Goal: Task Accomplishment & Management: Manage account settings

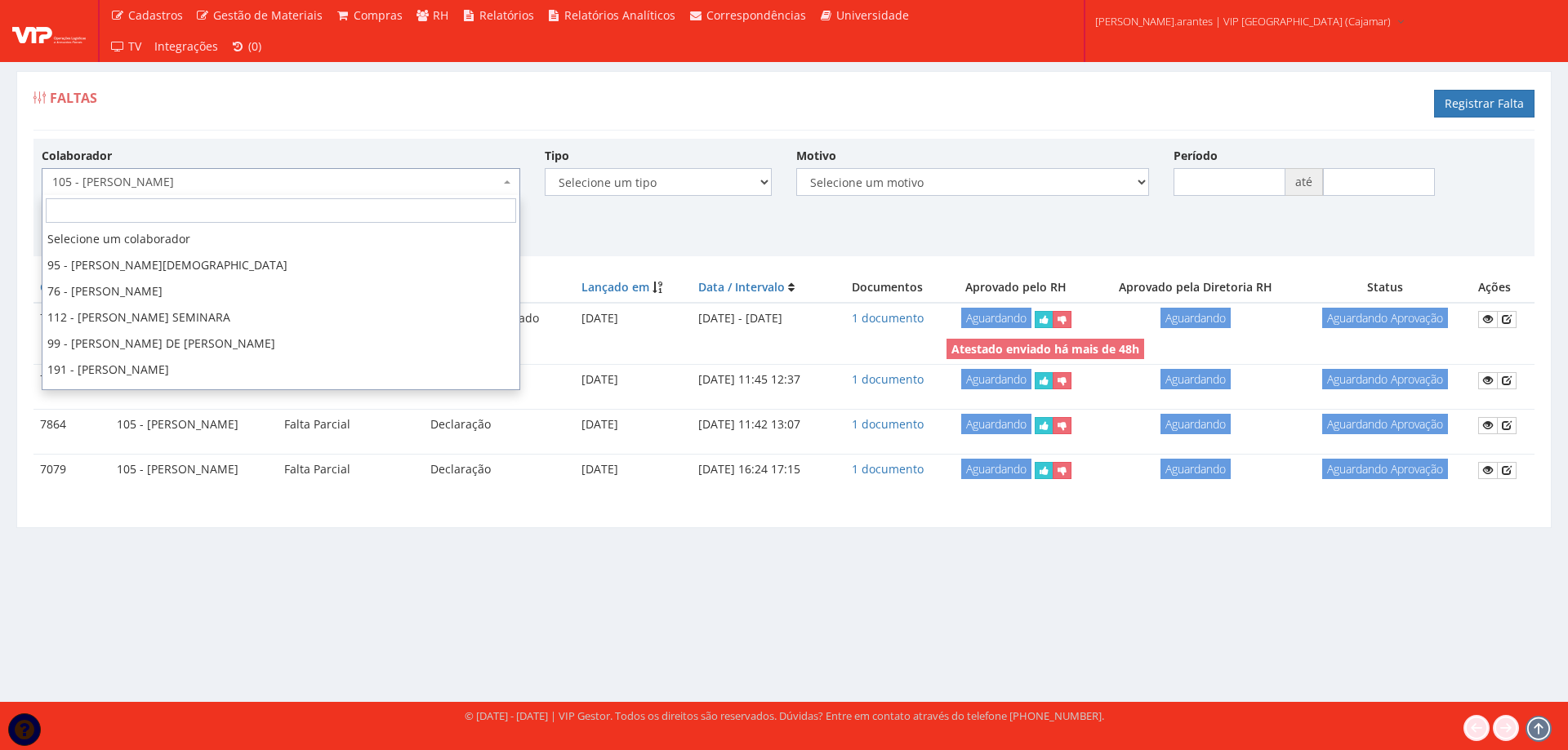
click at [310, 184] on span "105 - [PERSON_NAME]" at bounding box center [276, 182] width 448 height 17
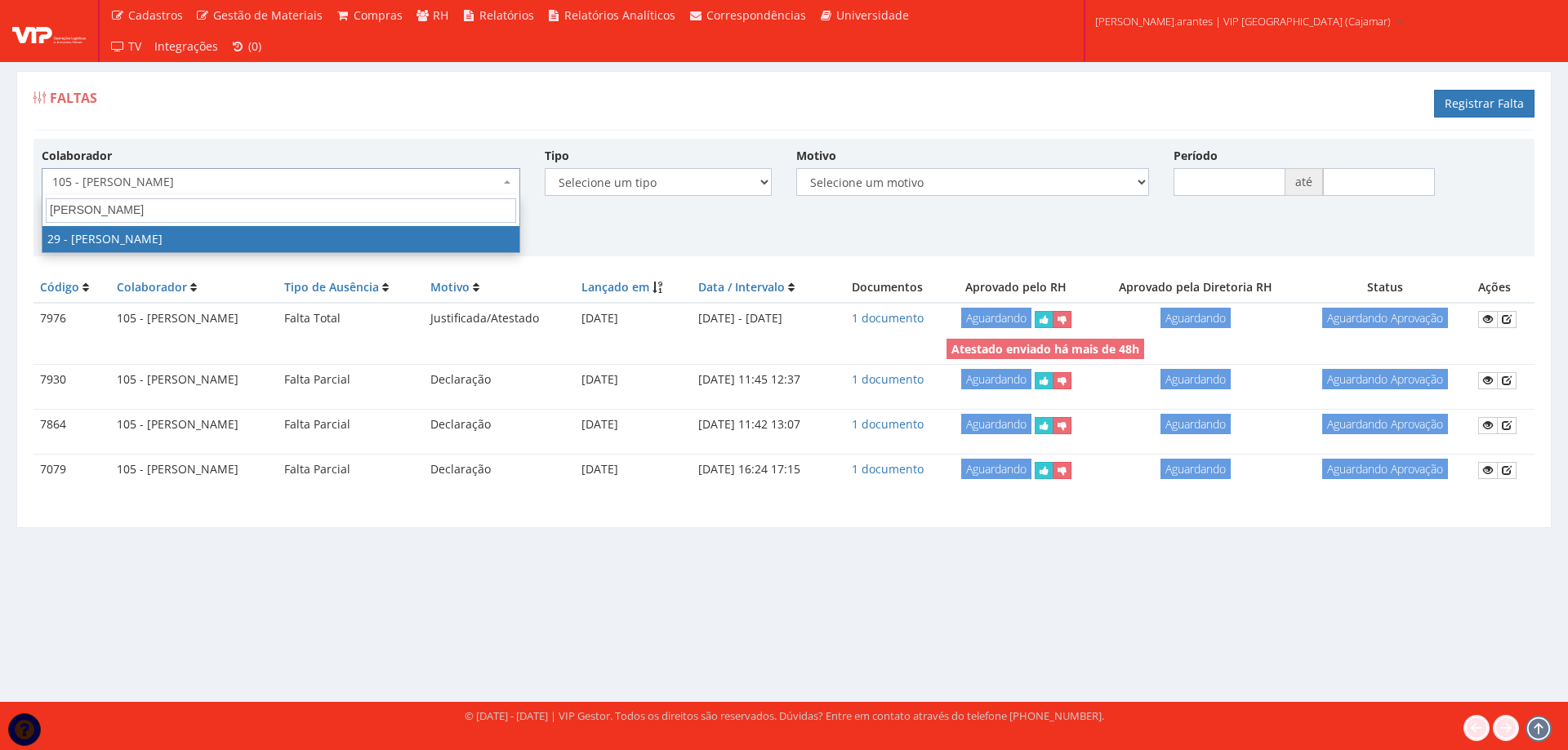
type input "[PERSON_NAME]"
select select "2855"
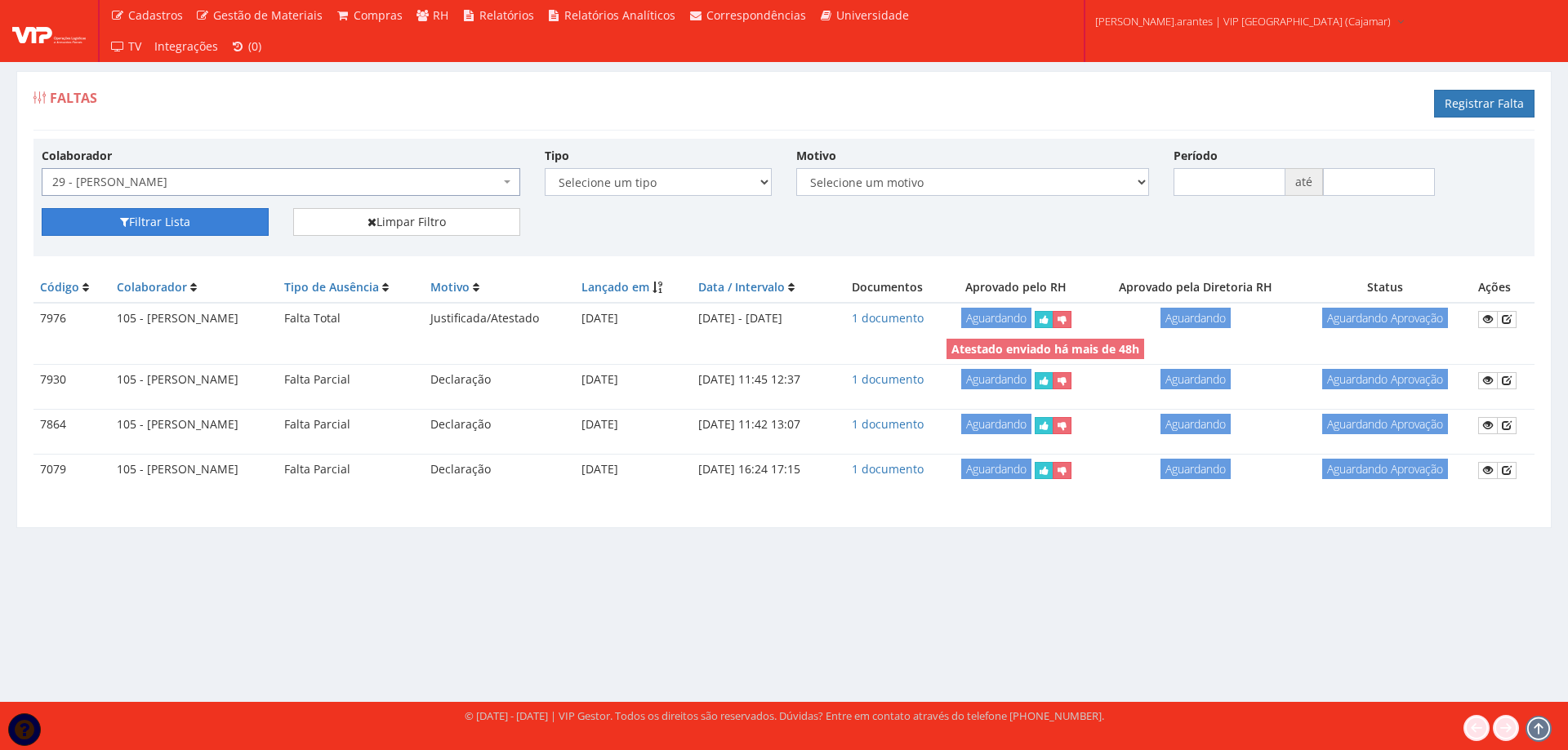
click at [228, 223] on button "Filtrar Lista" at bounding box center [156, 222] width 227 height 28
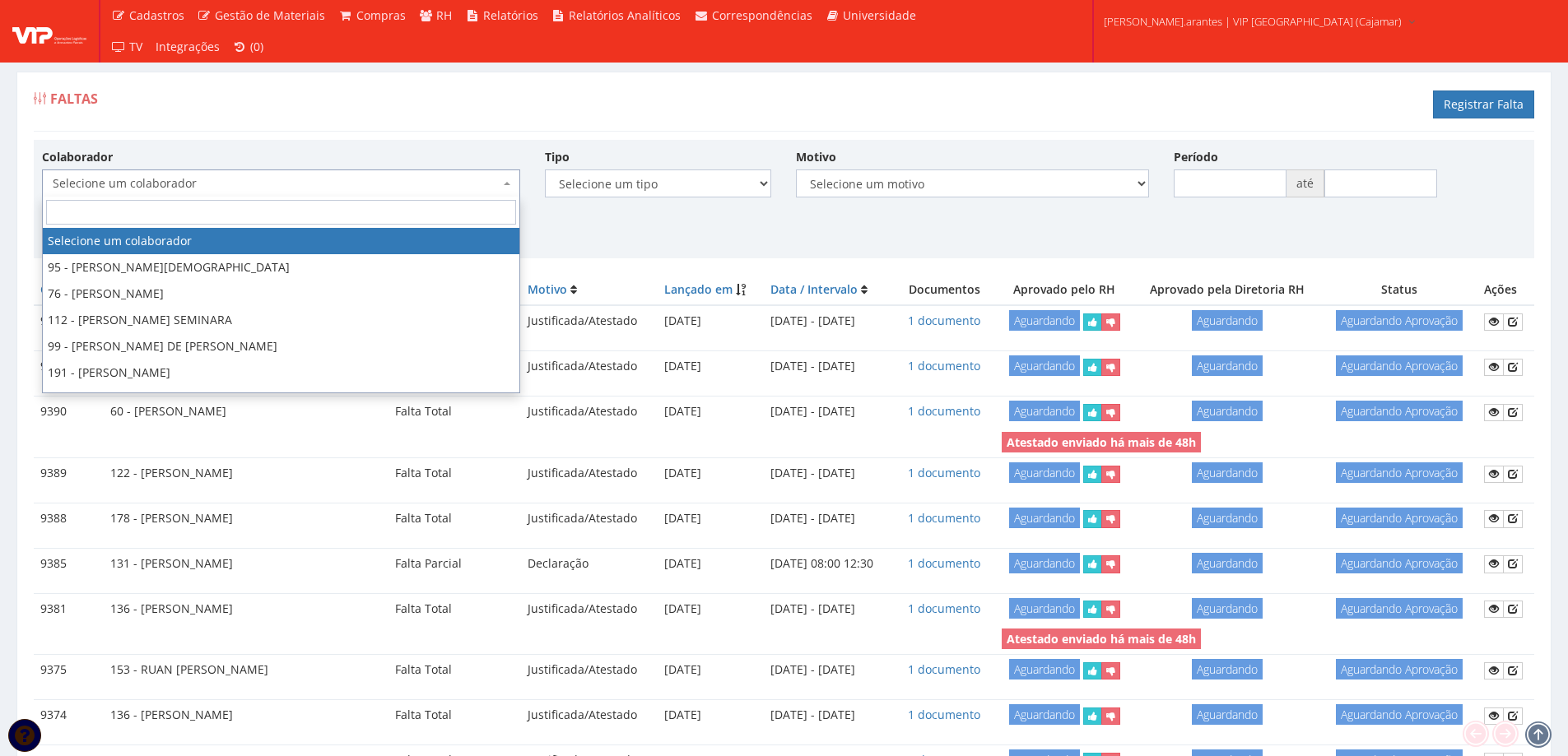
click at [165, 171] on span "Selecione um colaborador" at bounding box center [281, 183] width 479 height 28
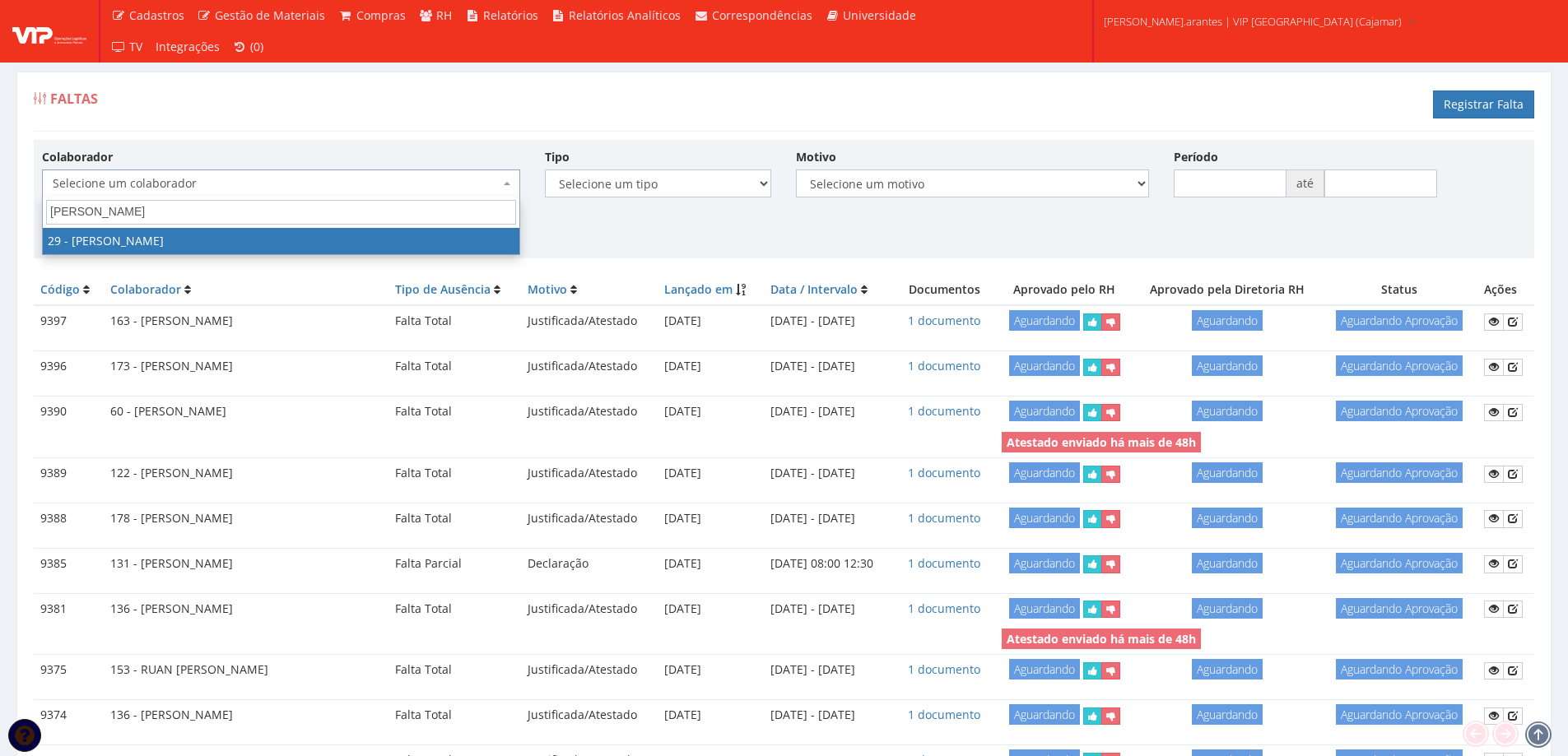
type input "[PERSON_NAME]"
select select "2855"
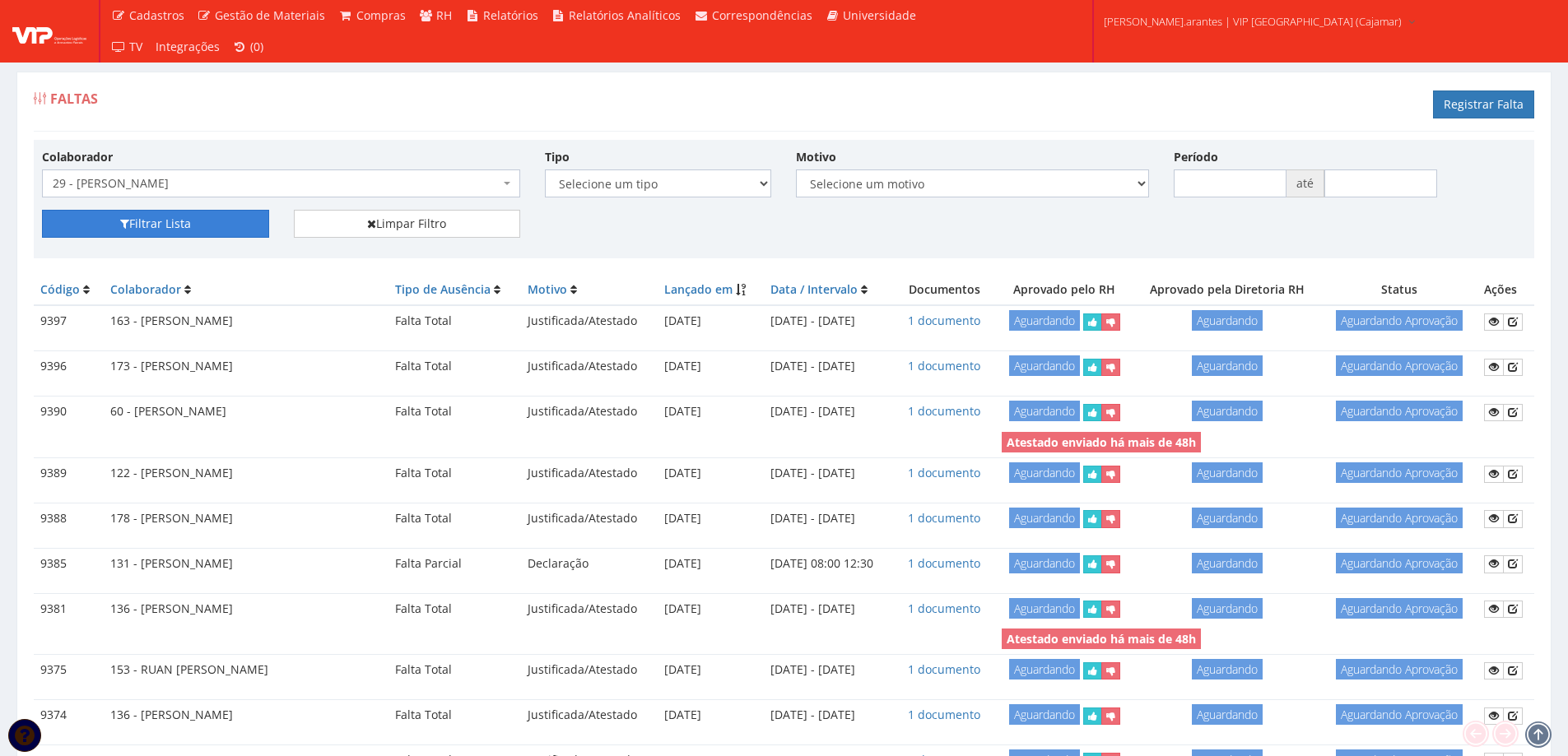
click at [157, 218] on button "Filtrar Lista" at bounding box center [156, 224] width 227 height 28
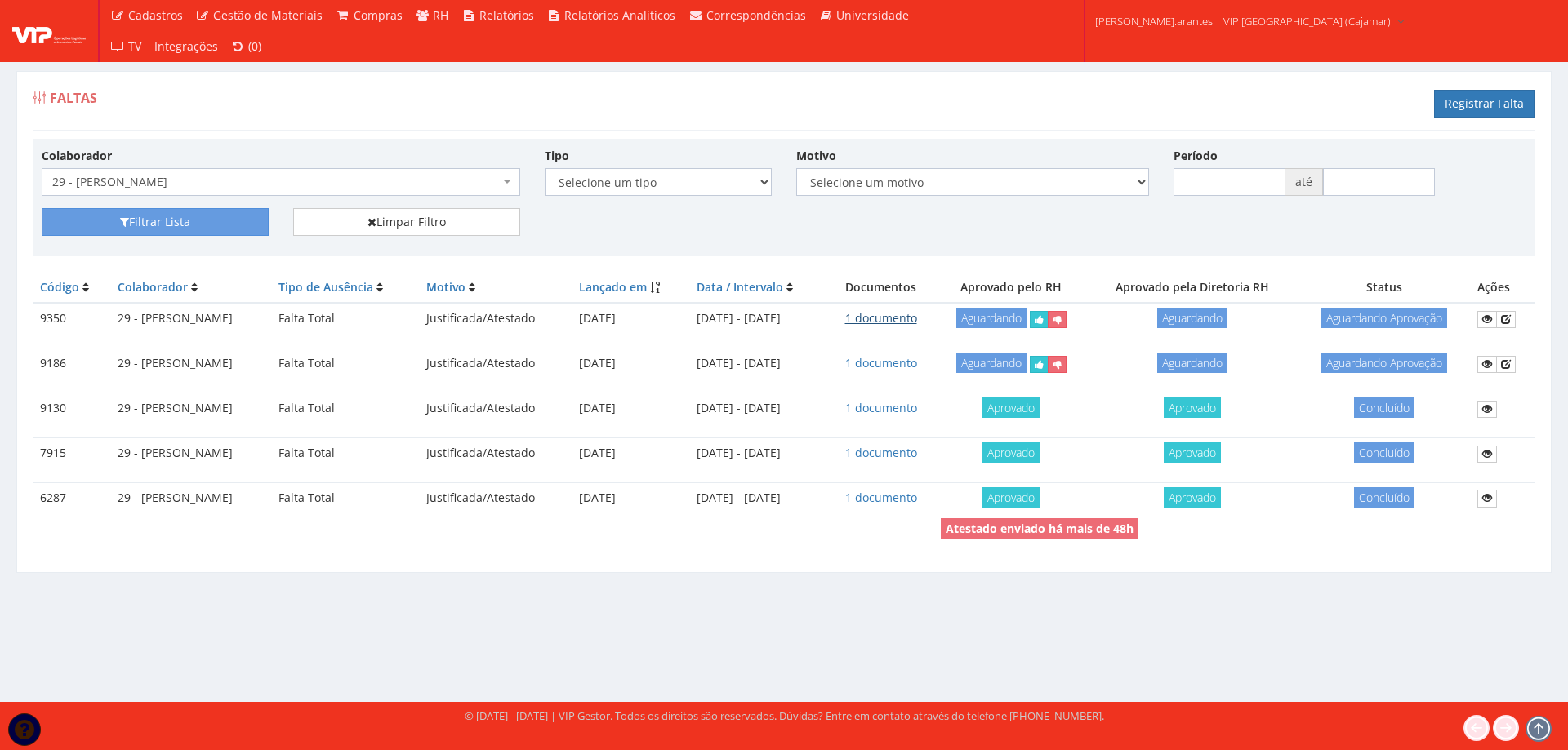
click at [916, 315] on link "1 documento" at bounding box center [882, 318] width 72 height 16
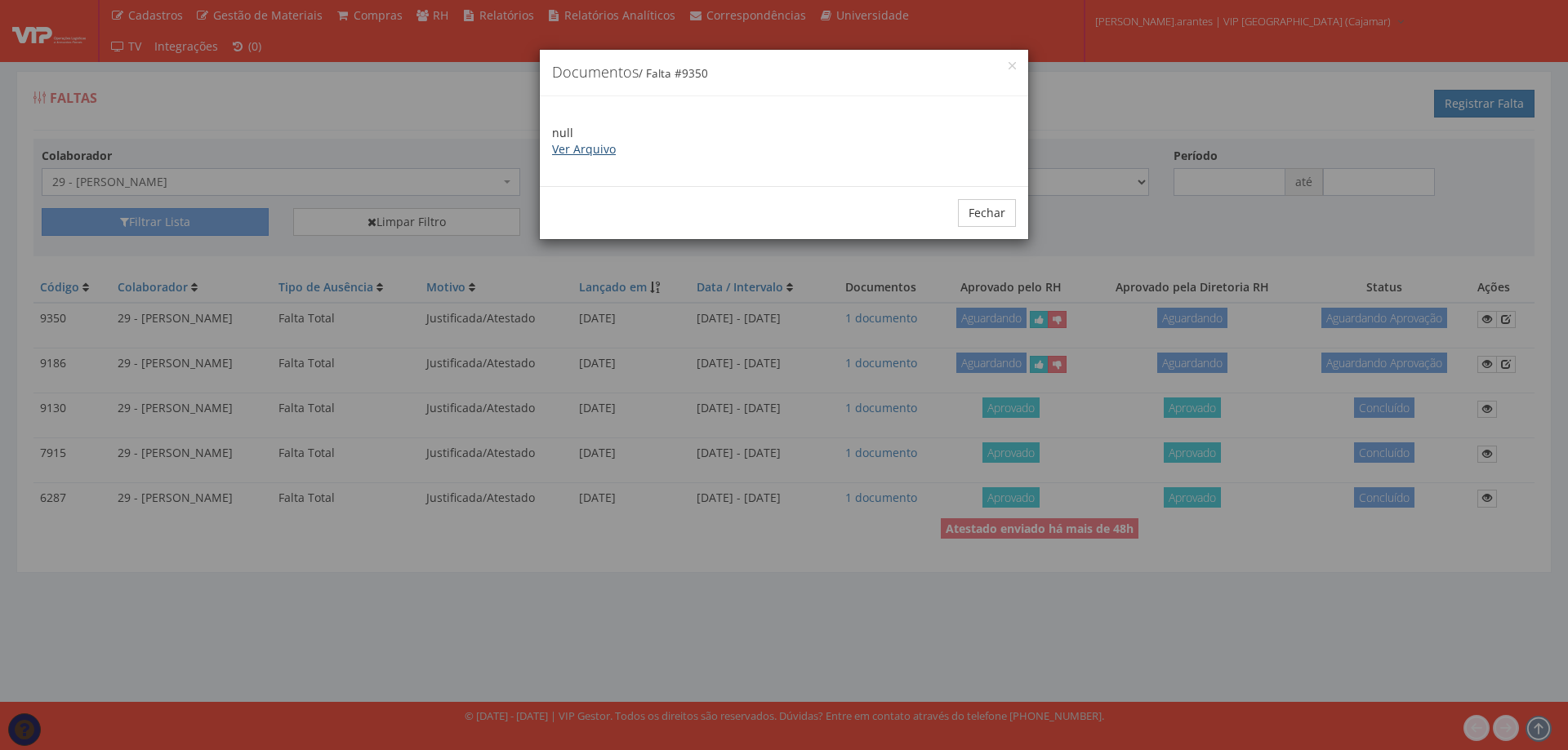
click at [577, 149] on link "Ver Arquivo" at bounding box center [583, 149] width 64 height 16
